Goal: Register for event/course

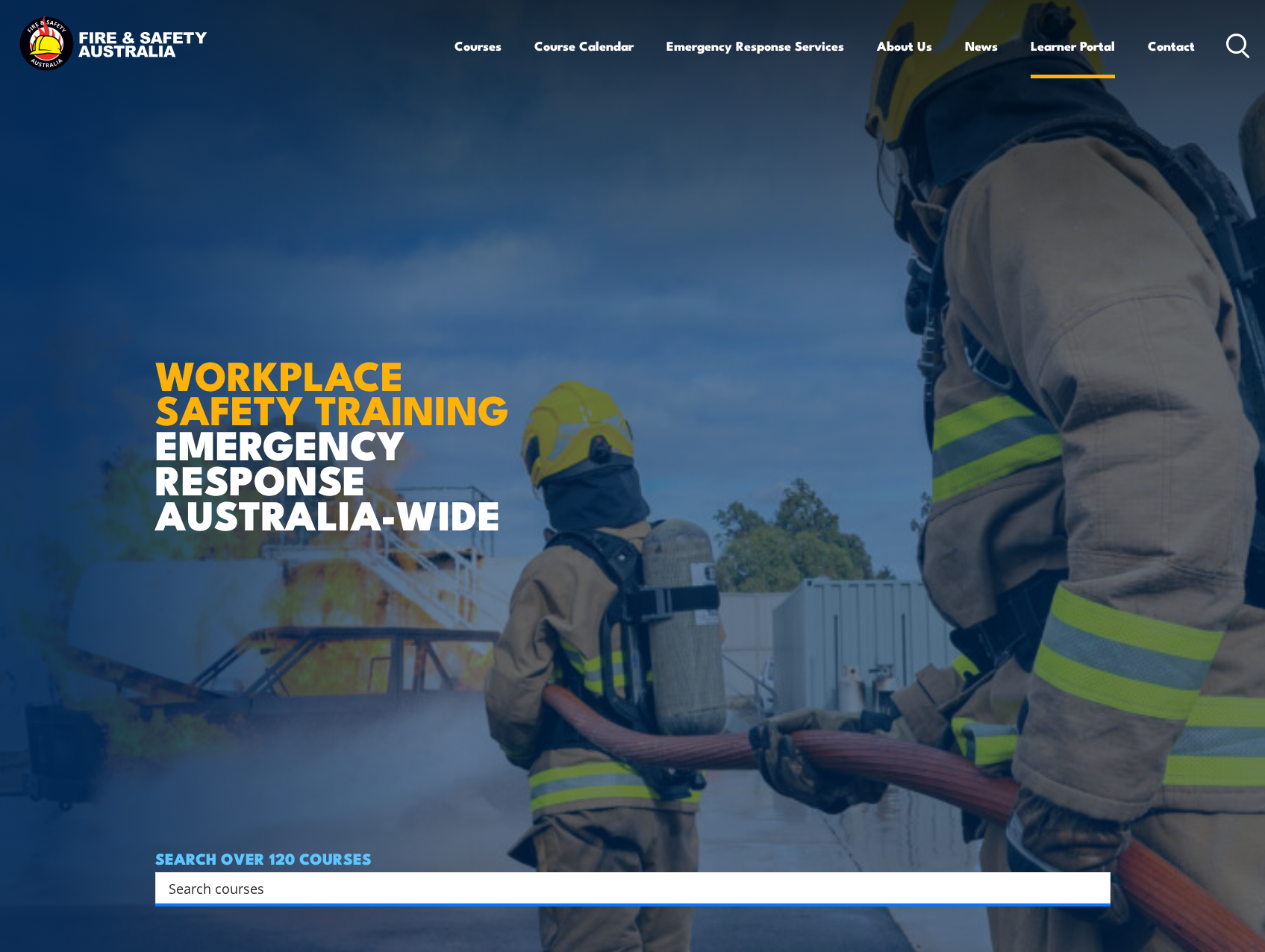
click at [1043, 44] on link "Learner Portal" at bounding box center [1072, 46] width 84 height 40
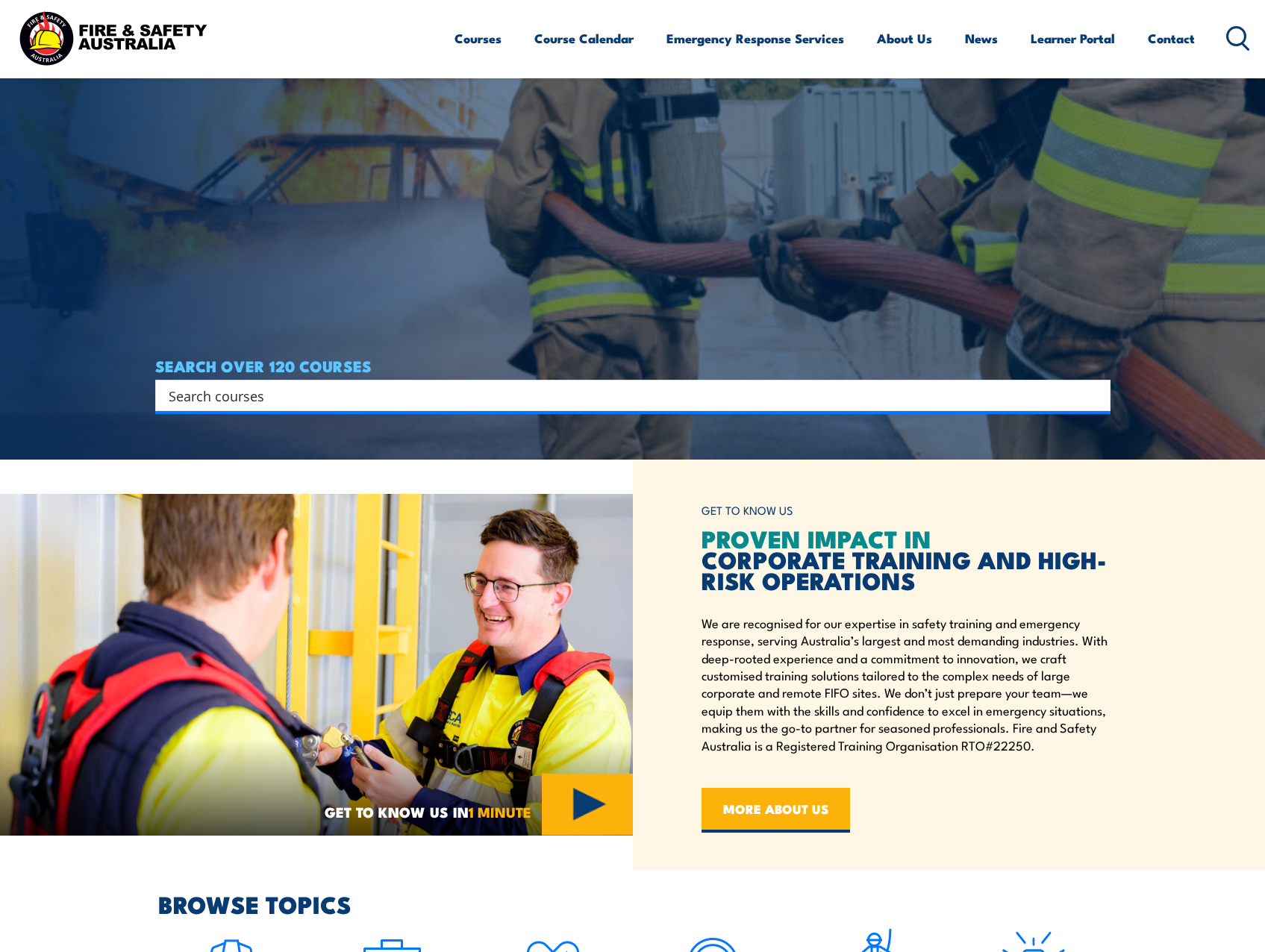
scroll to position [373, 0]
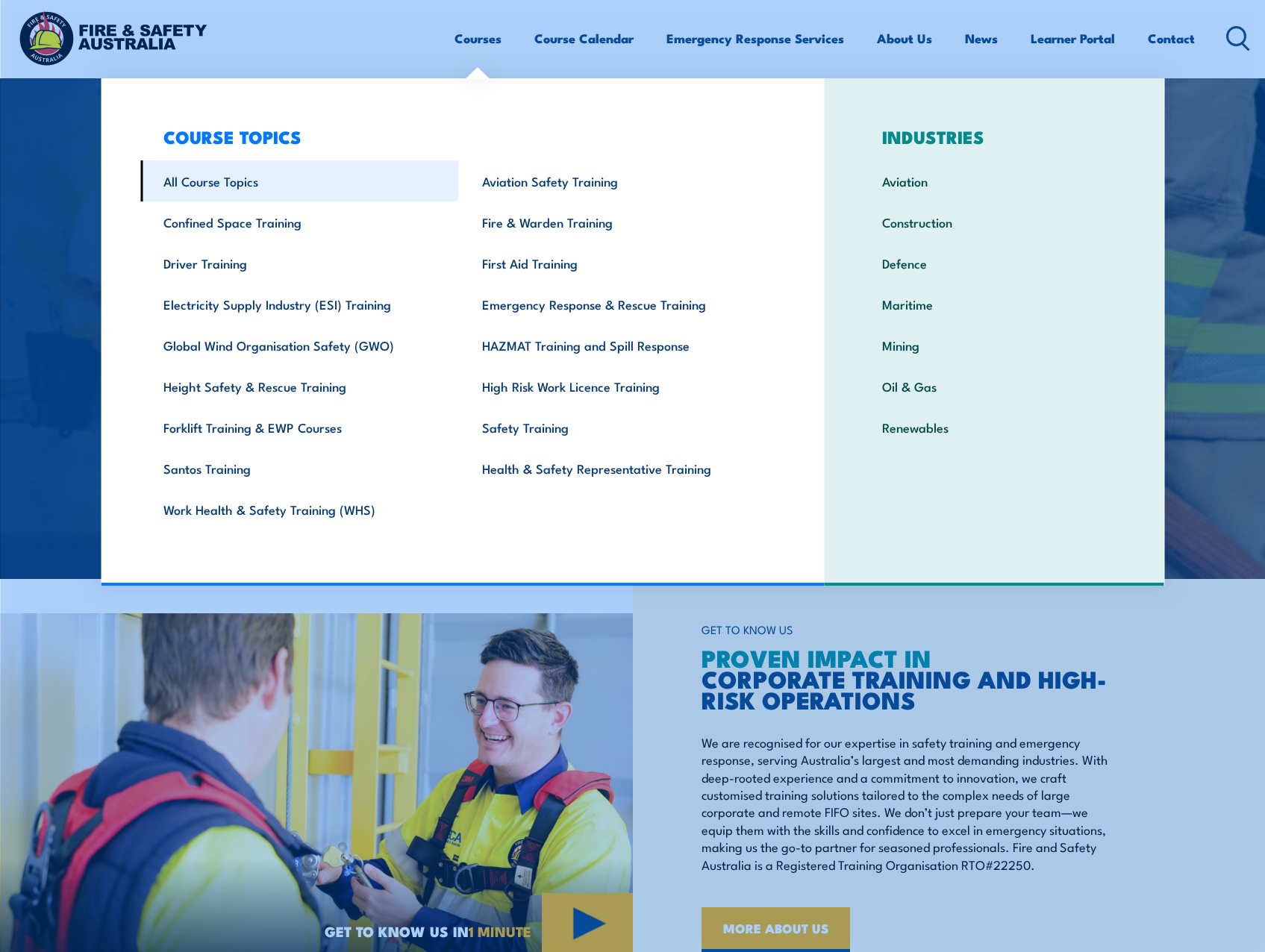
click at [271, 173] on link "All Course Topics" at bounding box center [300, 180] width 319 height 41
click at [249, 177] on link "All Course Topics" at bounding box center [300, 180] width 319 height 41
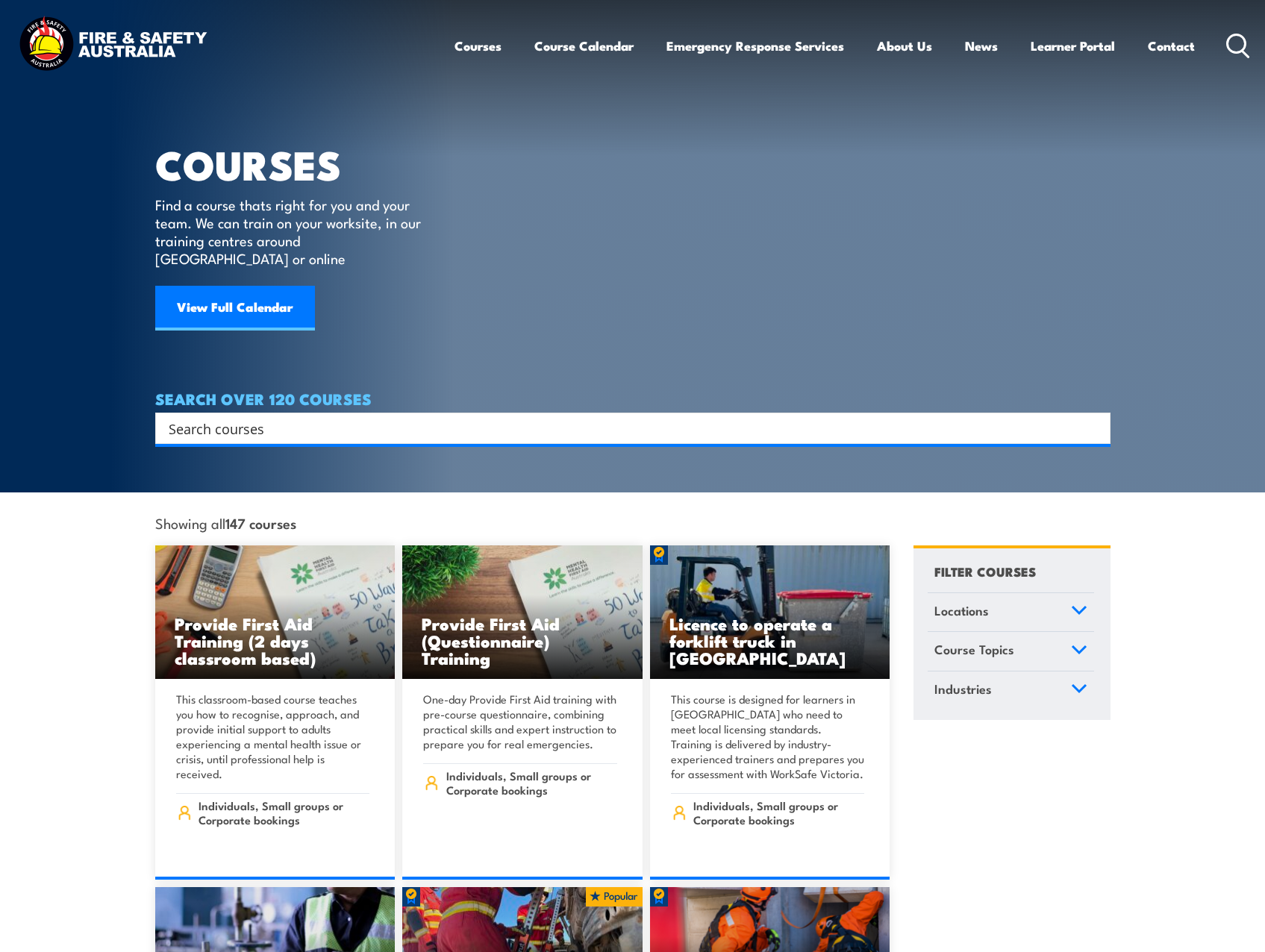
click at [669, 412] on div "Search" at bounding box center [632, 428] width 955 height 31
click at [670, 417] on input "Search input" at bounding box center [623, 429] width 908 height 23
type input "breathing"
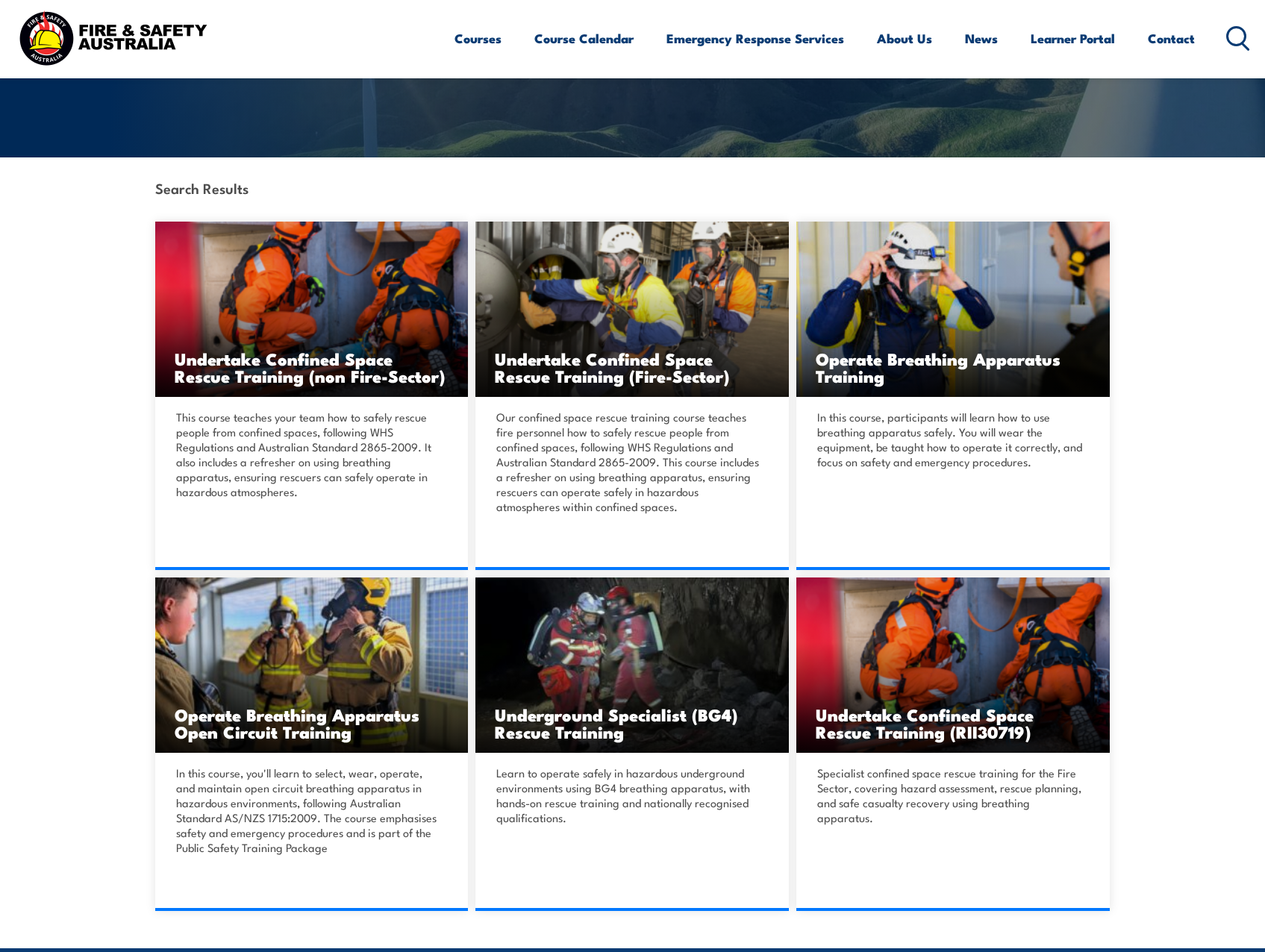
scroll to position [299, 0]
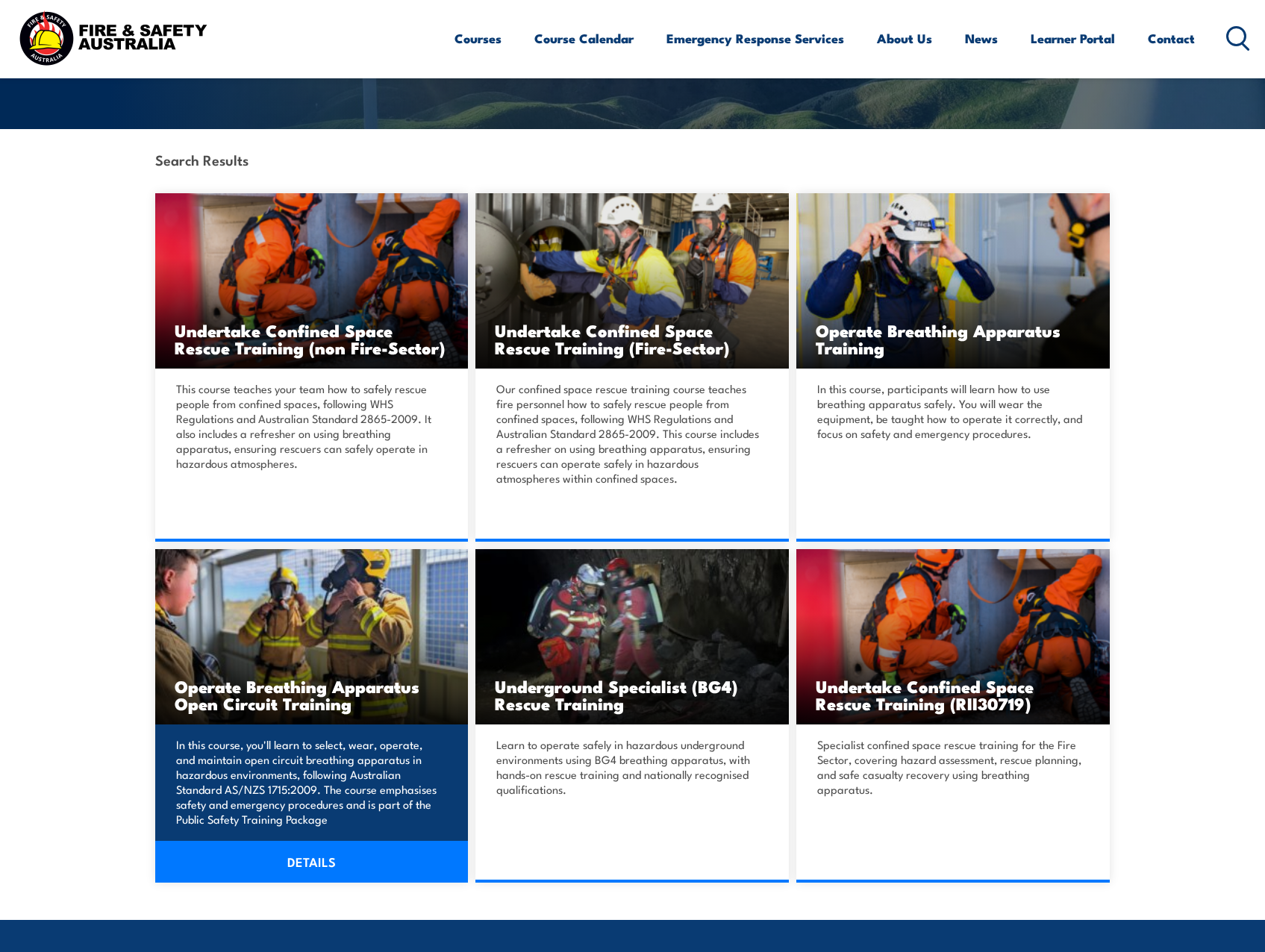
click at [394, 772] on p "In this course, you'll learn to select, wear, operate, and maintain open circui…" at bounding box center [310, 781] width 267 height 89
click at [332, 860] on link "DETAILS" at bounding box center [312, 862] width 314 height 42
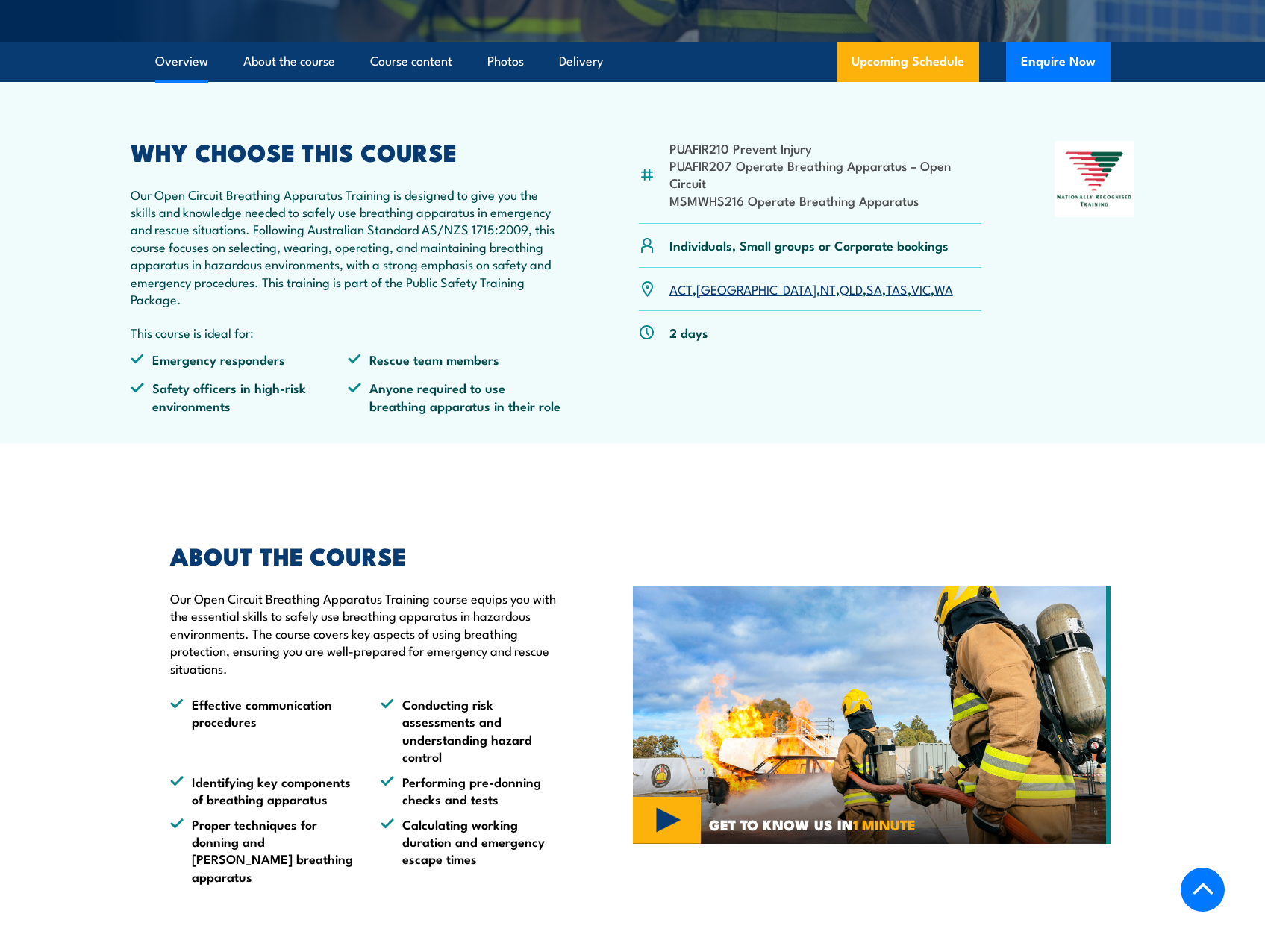
scroll to position [448, 0]
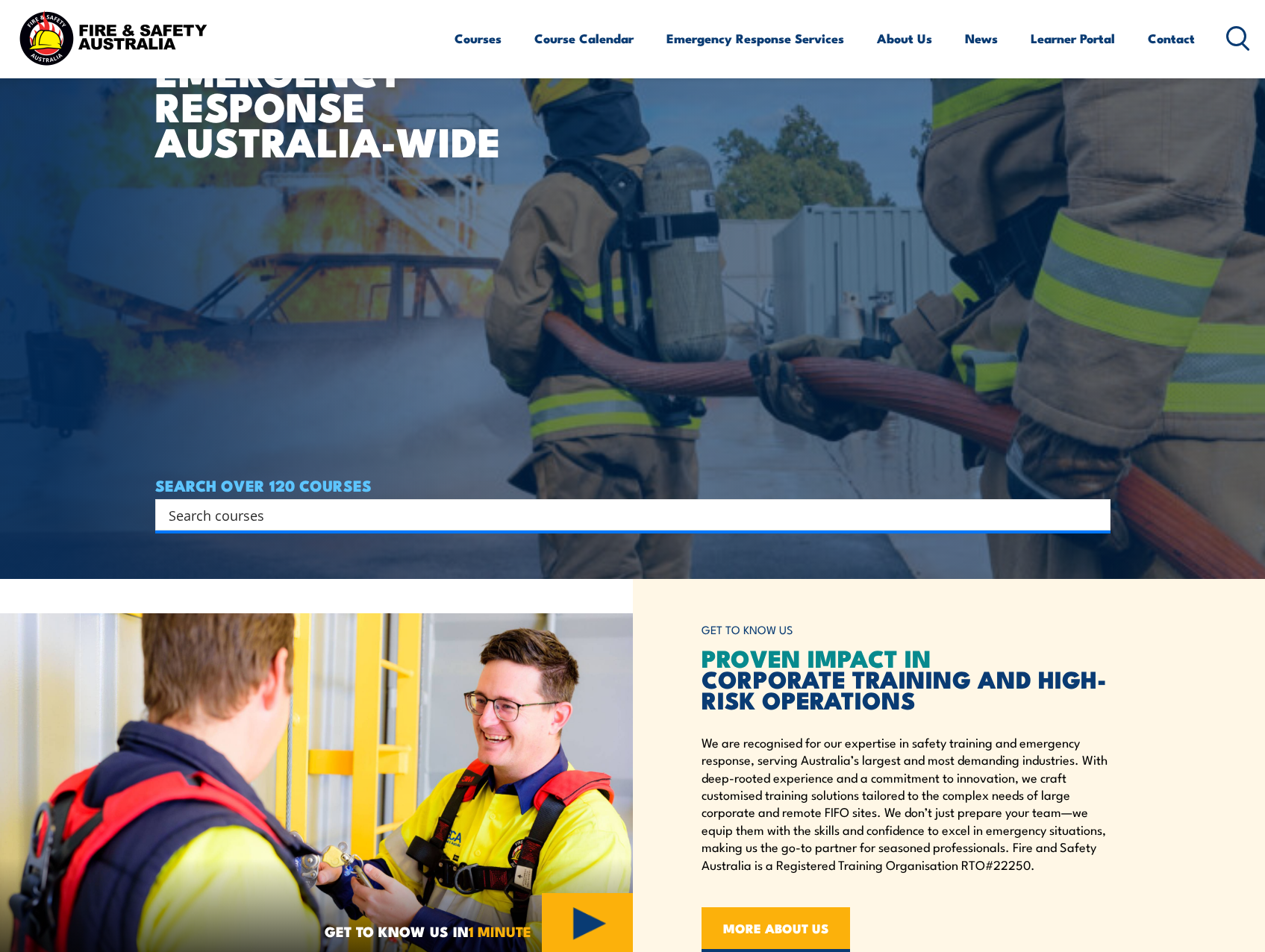
click at [500, 511] on input "Search input" at bounding box center [623, 515] width 908 height 23
type input "breathing"
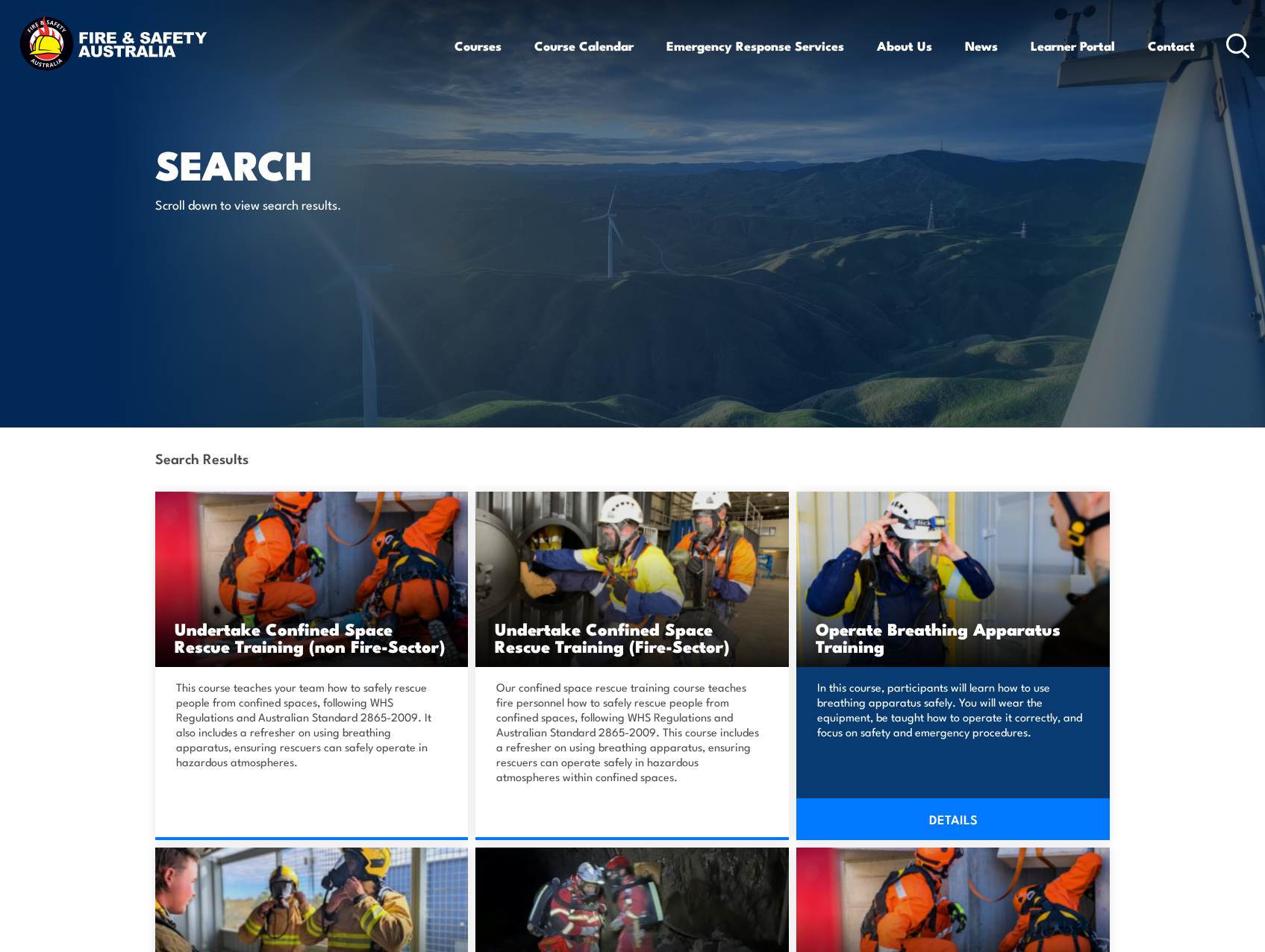
click at [1061, 714] on p "In this course, participants will learn how to use breathing apparatus safely. …" at bounding box center [951, 709] width 267 height 60
click at [1036, 804] on link "DETAILS" at bounding box center [953, 819] width 314 height 42
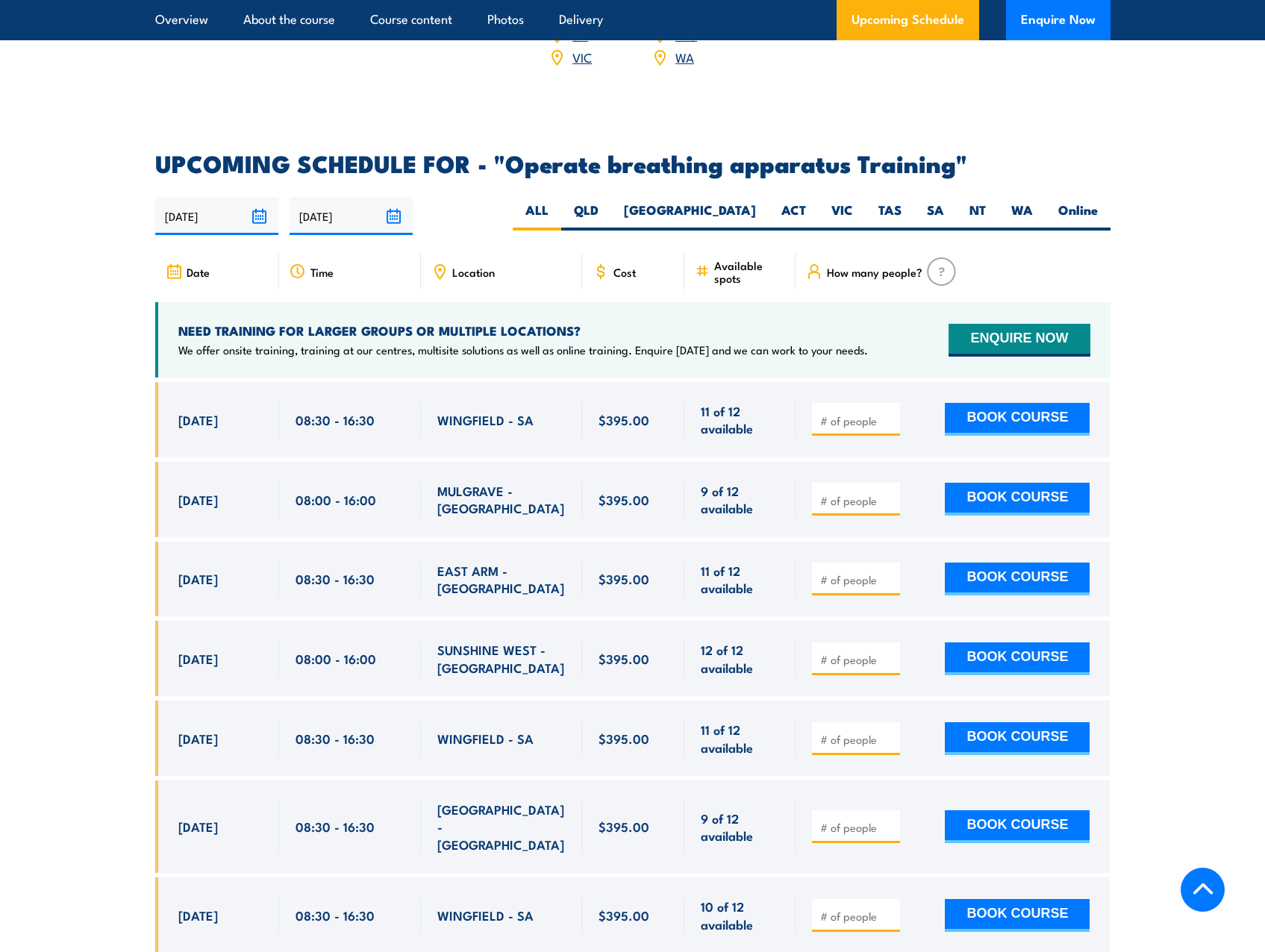
scroll to position [2239, 0]
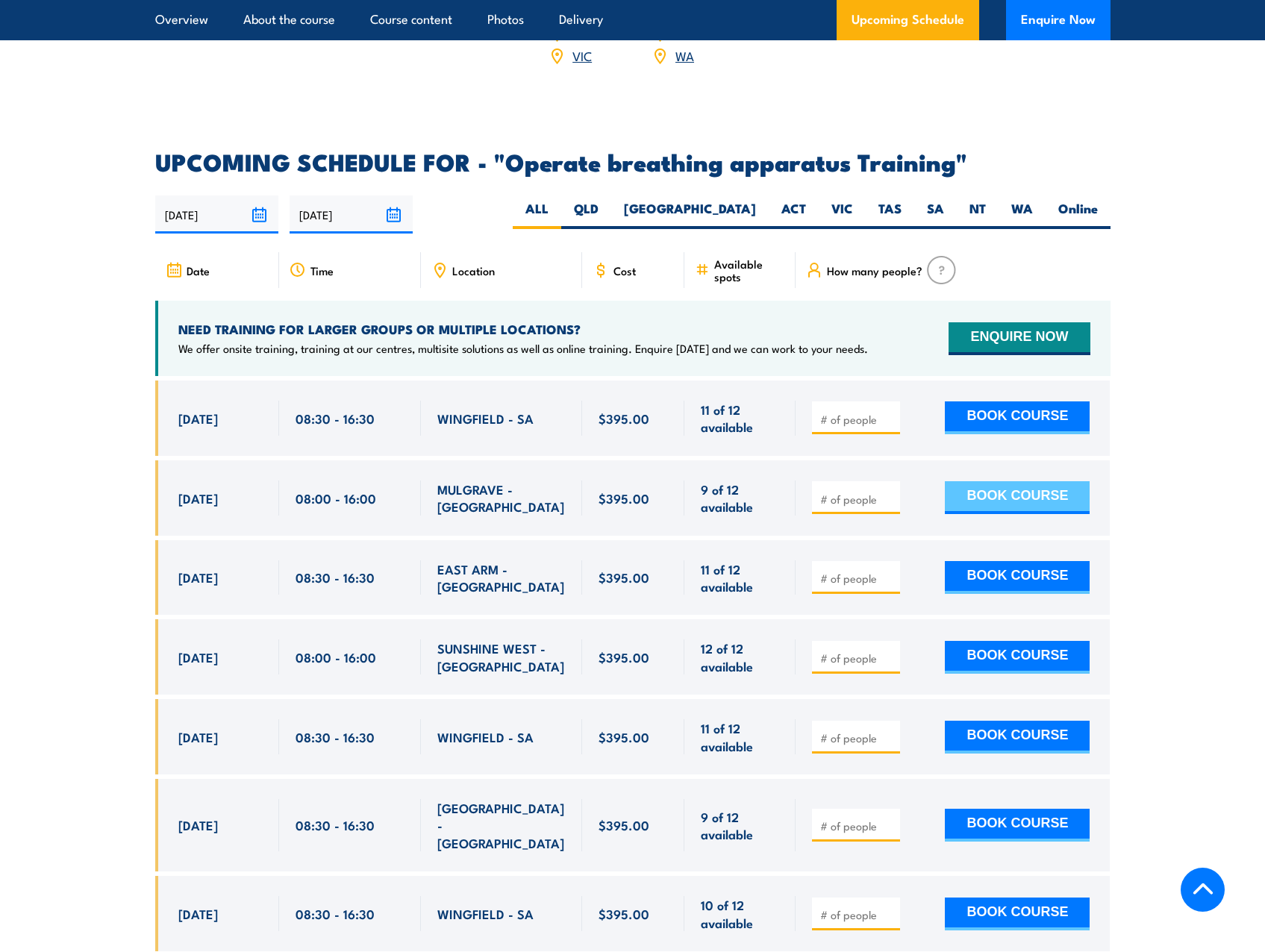
click at [1038, 501] on button "BOOK COURSE" at bounding box center [1017, 498] width 145 height 33
click at [1165, 522] on section "UPCOMING SCHEDULE FOR - "Operate breathing apparatus Training" [DATE] [DATE] Ti…" at bounding box center [632, 642] width 1265 height 982
click at [852, 203] on label "VIC" at bounding box center [842, 214] width 47 height 29
click at [852, 203] on input "VIC" at bounding box center [857, 205] width 9 height 9
radio input "true"
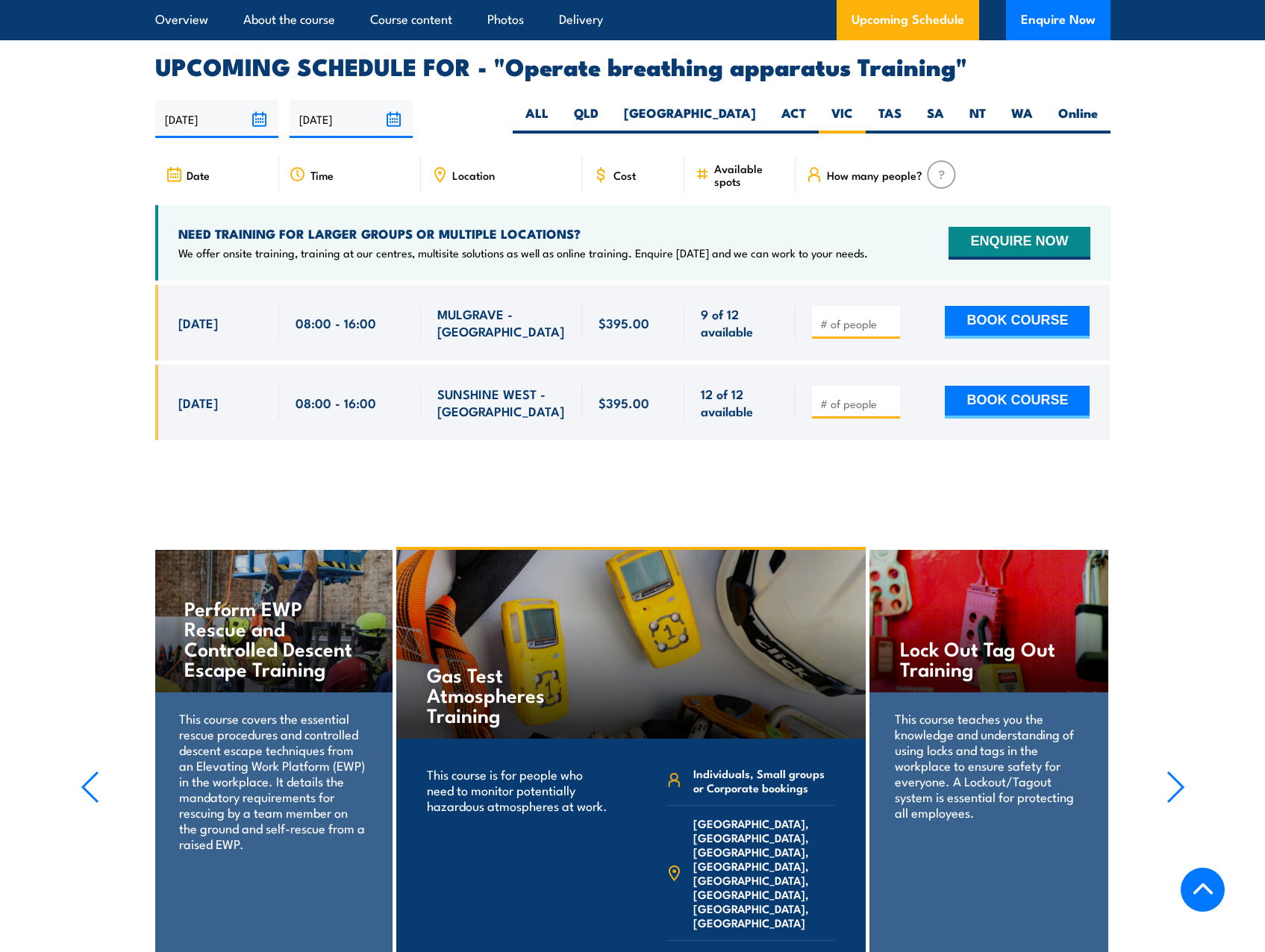
scroll to position [2308, 0]
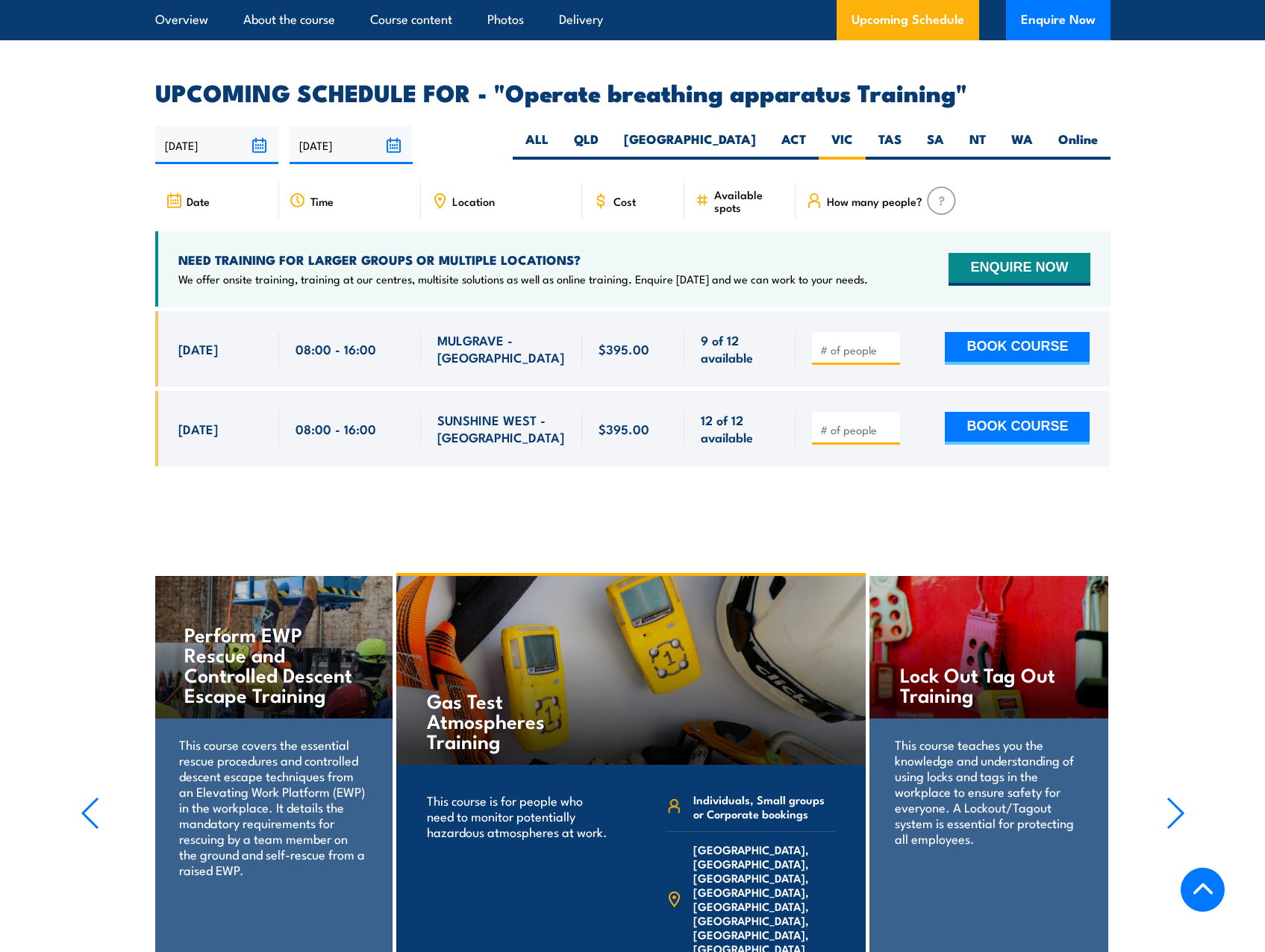
click at [64, 118] on section "UPCOMING SCHEDULE FOR - "Operate breathing apparatus Training" [DATE] [DATE] Ti…" at bounding box center [632, 285] width 1265 height 408
click at [92, 387] on section "UPCOMING SCHEDULE FOR - "Operate breathing apparatus Training" [DATE] [DATE] Ti…" at bounding box center [632, 285] width 1265 height 408
